Goal: Task Accomplishment & Management: Manage account settings

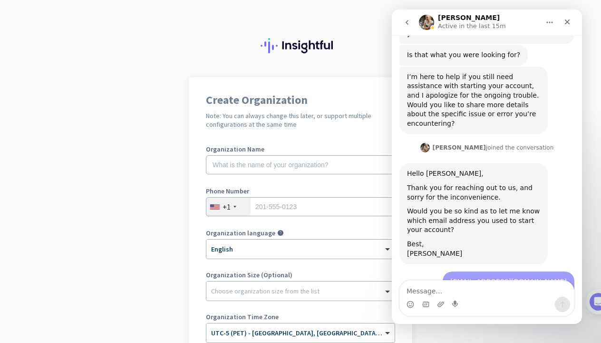
scroll to position [821, 0]
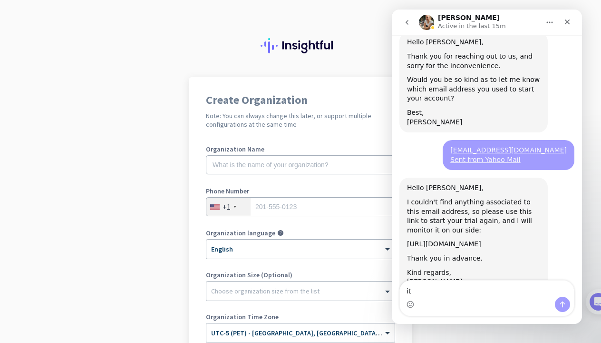
type textarea "i"
click at [418, 292] on textarea "ok, the link works now, thanks for your help." at bounding box center [487, 288] width 174 height 16
type textarea "the link works now, thanks for your help."
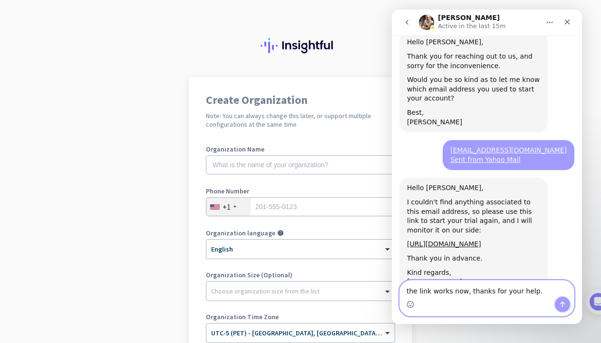
click at [564, 303] on icon "Send a message…" at bounding box center [563, 304] width 8 height 8
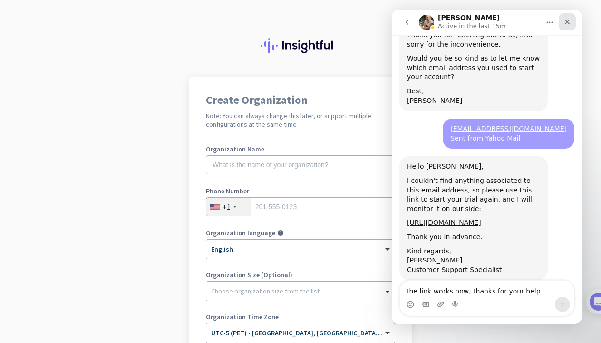
click at [568, 22] on icon "Close" at bounding box center [567, 22] width 5 height 5
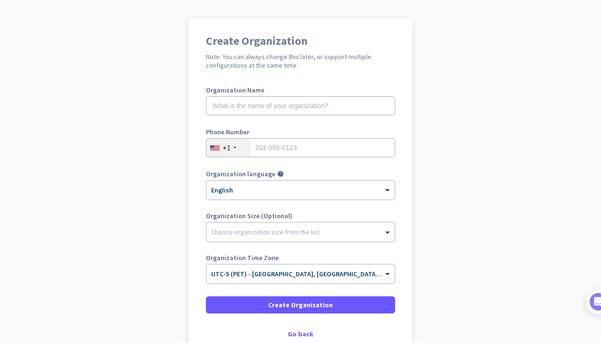
scroll to position [54, 0]
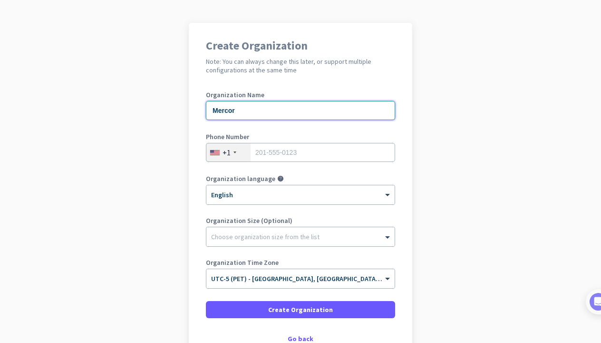
type input "Mercor"
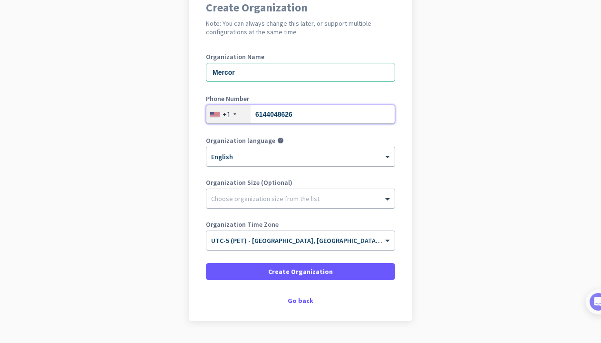
scroll to position [98, 0]
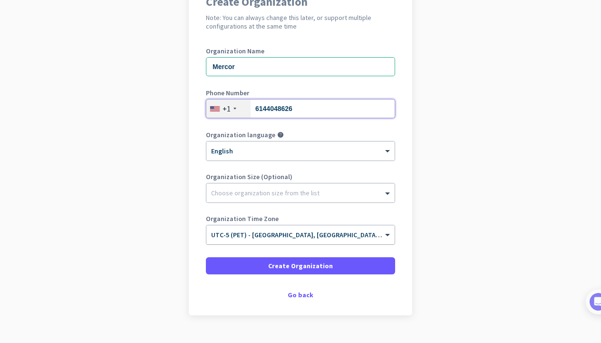
type input "6144048626"
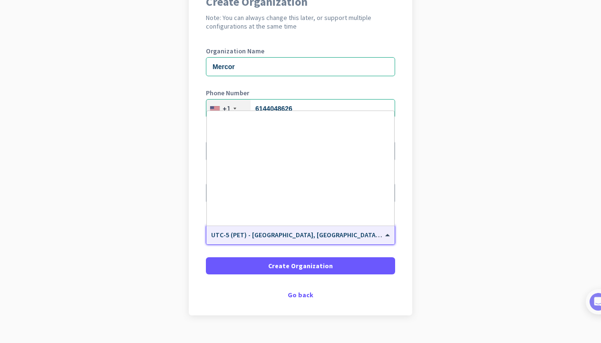
scroll to position [644, 0]
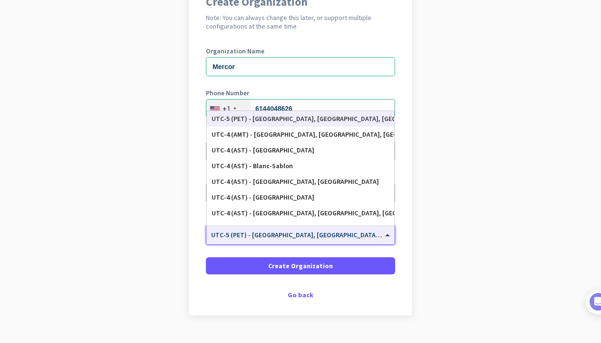
click at [369, 237] on div "× UTC-5 (PET) - [GEOGRAPHIC_DATA], [GEOGRAPHIC_DATA], [GEOGRAPHIC_DATA], [GEOGR…" at bounding box center [294, 235] width 176 height 8
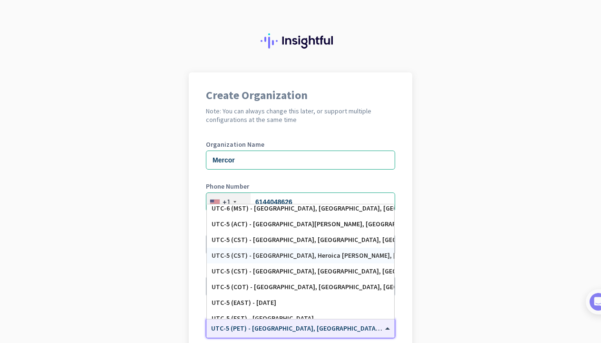
scroll to position [442, 0]
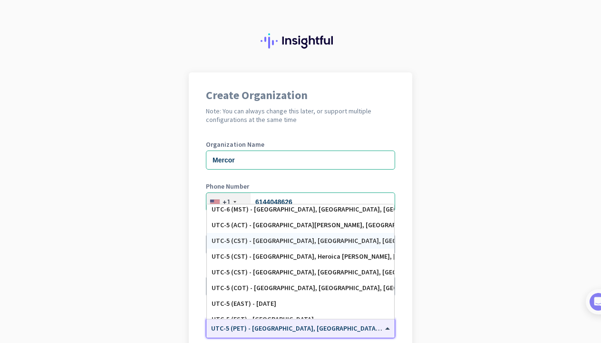
click at [330, 243] on div "UTC-5 (CST) - [GEOGRAPHIC_DATA], [GEOGRAPHIC_DATA], [GEOGRAPHIC_DATA], [GEOGRAP…" at bounding box center [301, 240] width 178 height 8
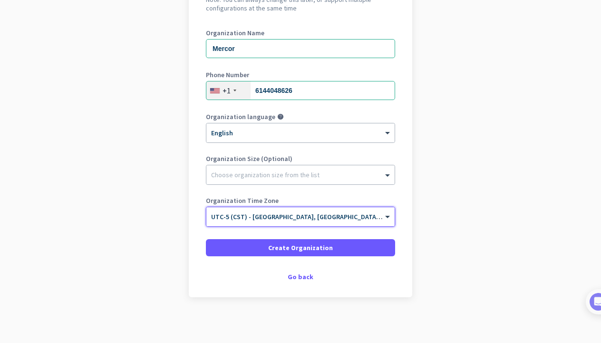
scroll to position [118, 0]
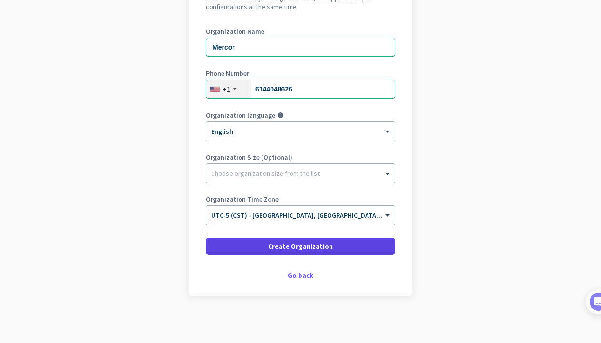
click at [332, 245] on span at bounding box center [300, 246] width 189 height 23
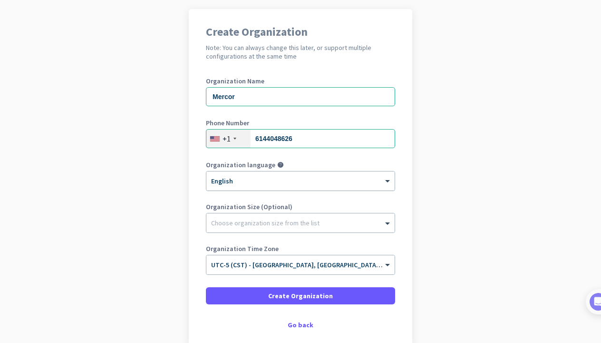
scroll to position [52, 0]
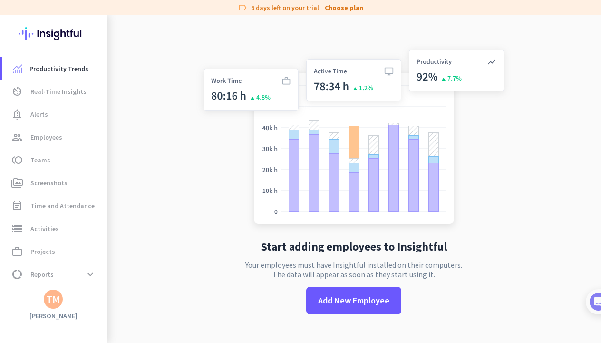
scroll to position [2, 0]
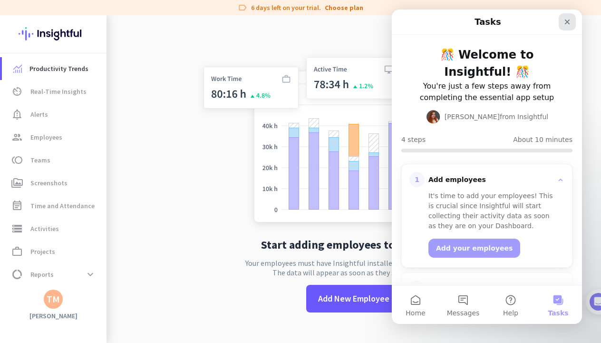
click at [568, 25] on icon "Close" at bounding box center [568, 22] width 8 height 8
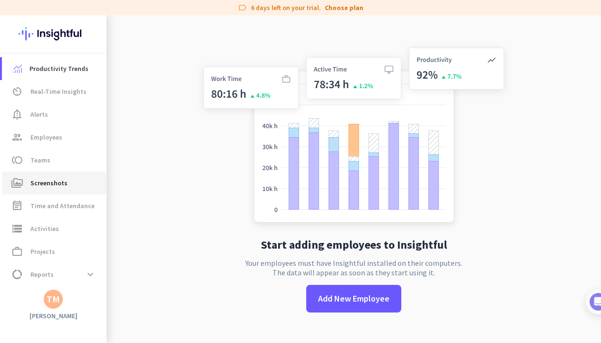
click at [74, 192] on link "perm_media Screenshots" at bounding box center [54, 182] width 105 height 23
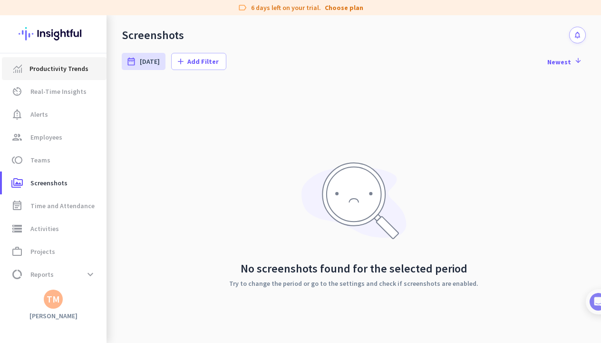
click at [72, 71] on span "Productivity Trends" at bounding box center [58, 68] width 59 height 11
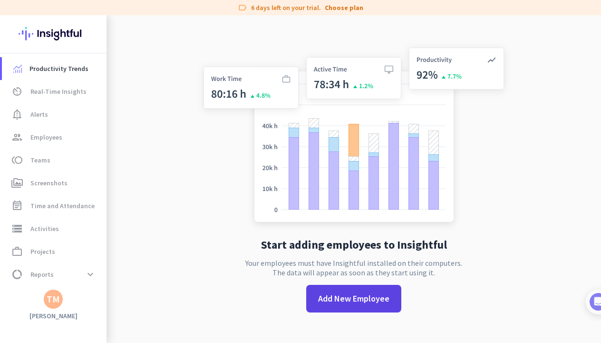
click at [337, 304] on span "Add New Employee" at bounding box center [353, 298] width 71 height 12
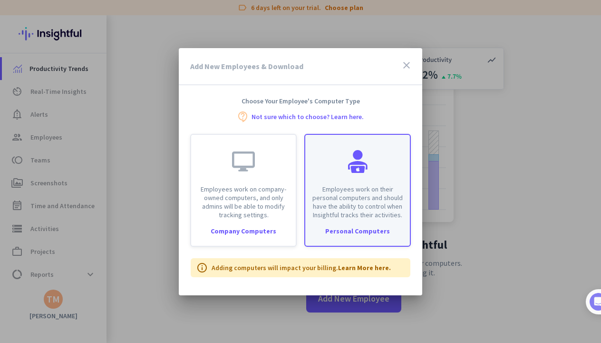
click at [370, 238] on div "Employees work on their personal computers and should have the ability to contr…" at bounding box center [357, 190] width 107 height 113
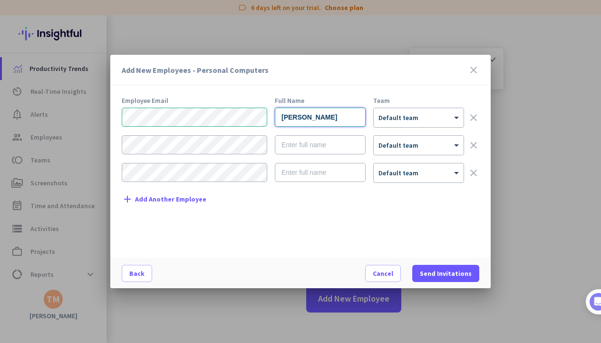
type input "[PERSON_NAME]"
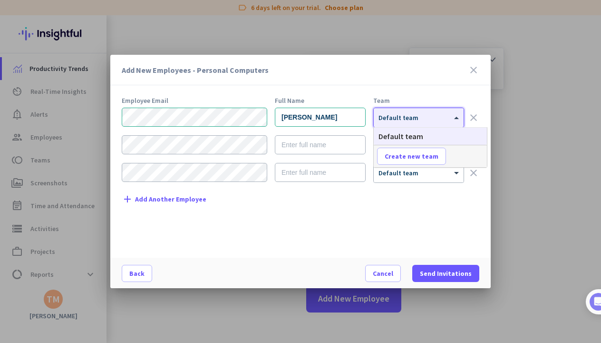
click at [392, 123] on div "× Default team" at bounding box center [419, 117] width 90 height 19
click at [364, 86] on div "Add New Employees - Personal Computers close Employee Email Full Name Team [PER…" at bounding box center [300, 171] width 381 height 233
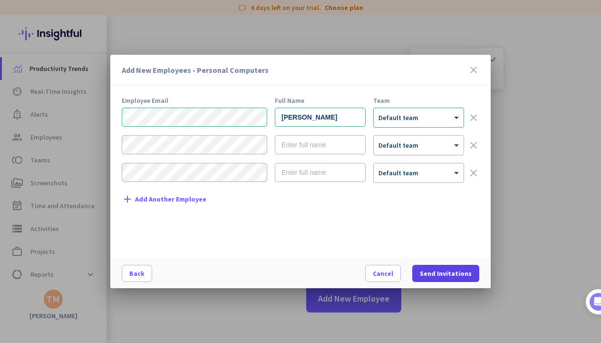
click at [449, 273] on span "Send Invitations" at bounding box center [446, 273] width 52 height 10
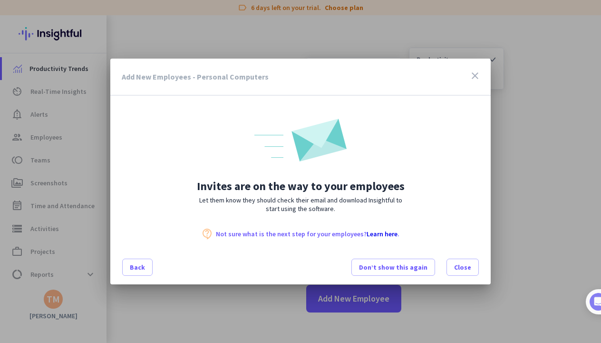
click at [476, 76] on icon "close" at bounding box center [475, 75] width 11 height 11
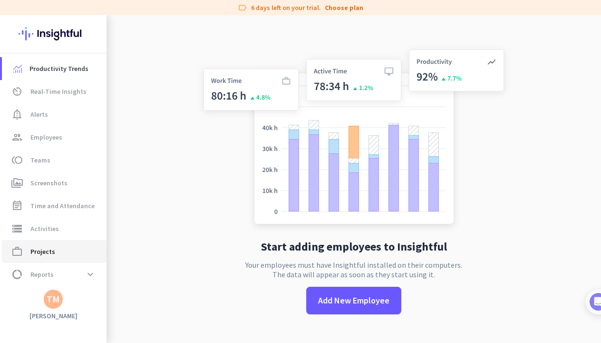
click at [52, 258] on link "work_outline Projects" at bounding box center [54, 251] width 105 height 23
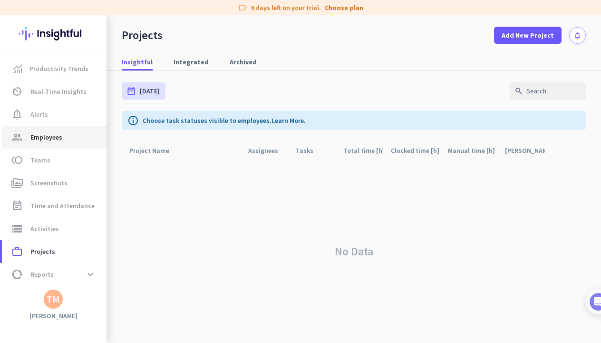
click at [71, 129] on link "group Employees" at bounding box center [54, 137] width 105 height 23
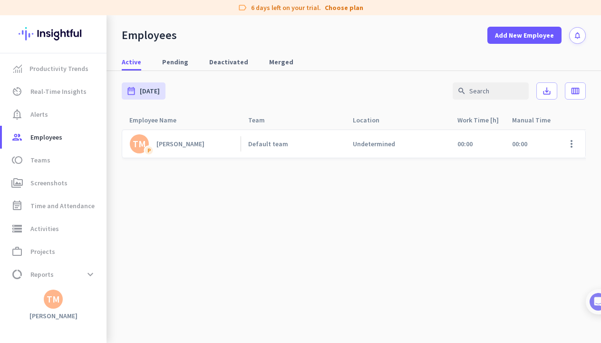
click at [59, 33] on img at bounding box center [53, 33] width 69 height 37
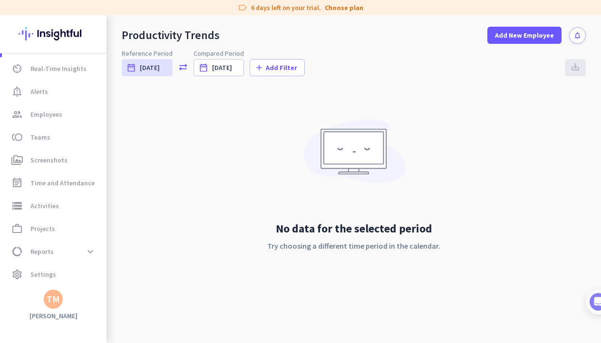
click at [57, 298] on div "TM" at bounding box center [53, 299] width 13 height 10
click at [44, 246] on div "Personal Settings Organizations Help Sign out" at bounding box center [92, 255] width 97 height 69
click at [42, 224] on div at bounding box center [300, 171] width 601 height 343
click at [43, 226] on span "Projects" at bounding box center [42, 228] width 25 height 11
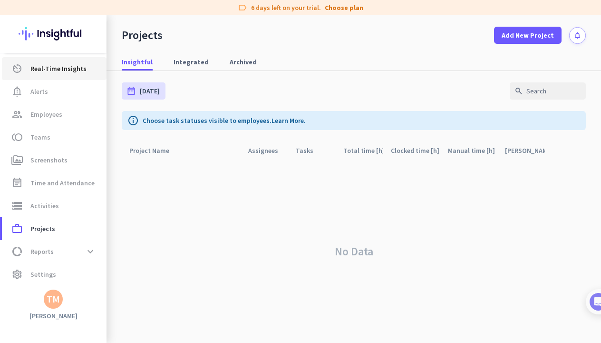
click at [68, 78] on link "av_timer Real-Time Insights" at bounding box center [54, 68] width 105 height 23
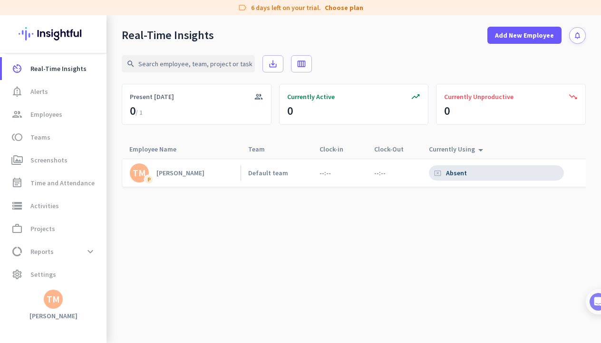
click at [316, 173] on div "--:--" at bounding box center [339, 173] width 55 height 28
click at [60, 221] on link "work_outline Projects" at bounding box center [54, 228] width 105 height 23
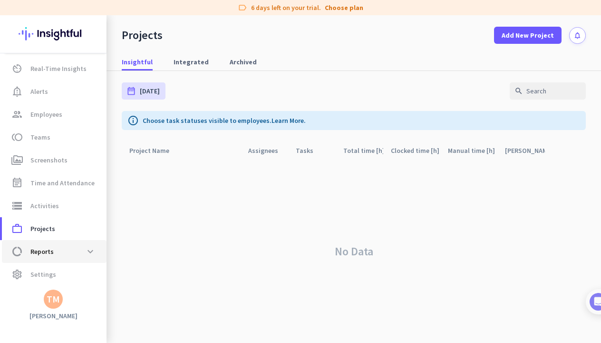
click at [63, 258] on span "data_usage Reports expand_more" at bounding box center [54, 251] width 89 height 17
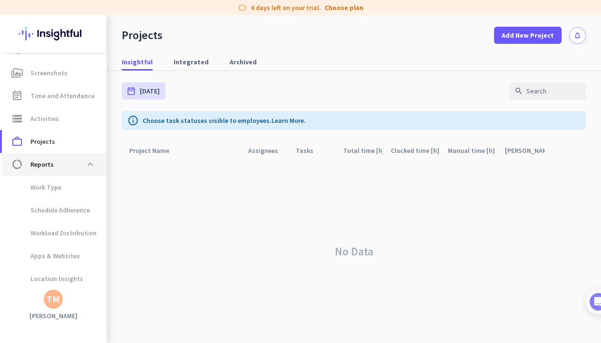
scroll to position [110, 0]
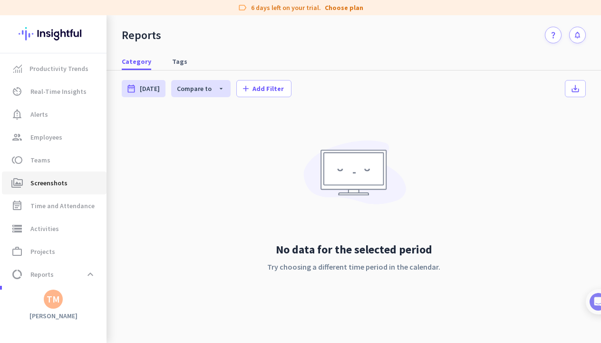
click at [57, 180] on span "Screenshots" at bounding box center [48, 182] width 37 height 11
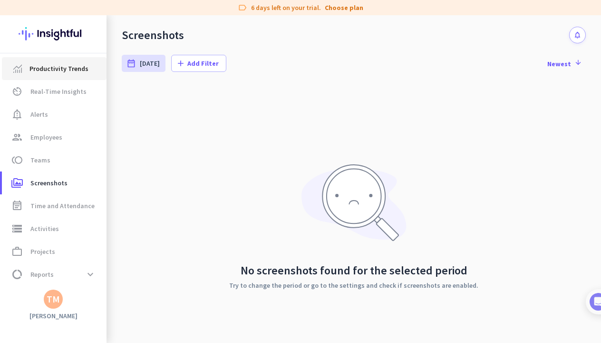
click at [61, 60] on link "Productivity Trends" at bounding box center [54, 68] width 105 height 23
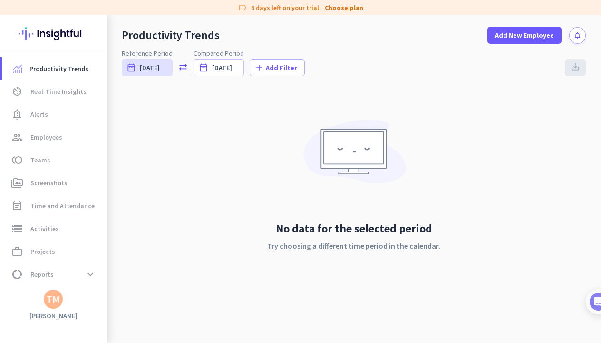
click at [73, 39] on img at bounding box center [53, 33] width 69 height 37
click at [71, 31] on img at bounding box center [53, 33] width 69 height 37
click at [81, 96] on span "Real-Time Insights" at bounding box center [58, 91] width 56 height 11
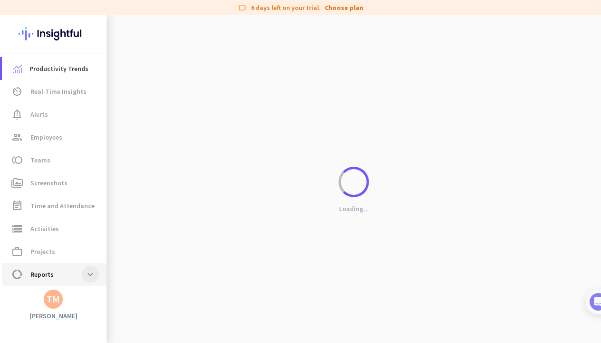
click at [82, 269] on span at bounding box center [90, 273] width 17 height 17
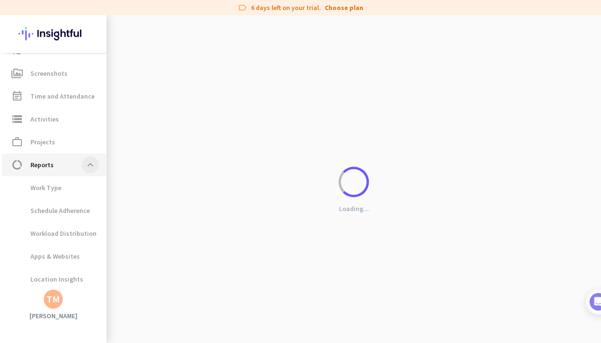
scroll to position [110, 0]
click at [77, 257] on span "Apps & Websites" at bounding box center [54, 255] width 89 height 23
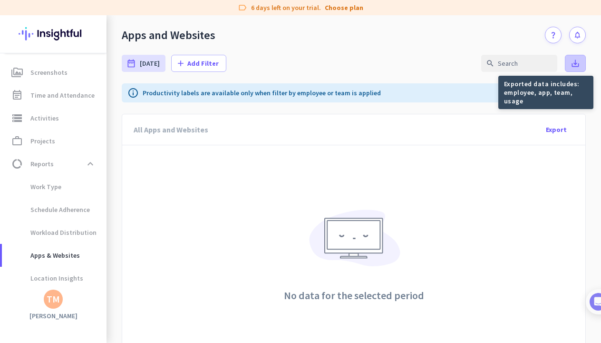
click at [576, 63] on icon "save_alt" at bounding box center [576, 64] width 10 height 10
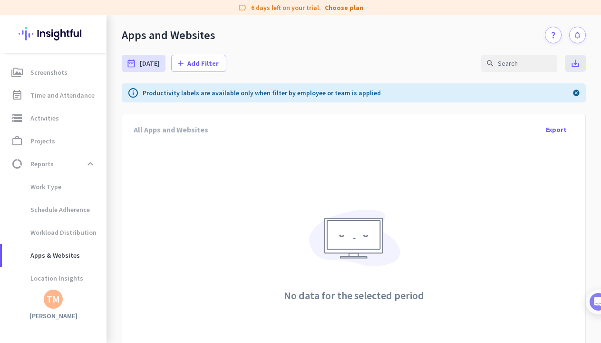
click at [579, 67] on app-toolbar-table-actions "search save_alt" at bounding box center [533, 63] width 105 height 17
